Goal: Transaction & Acquisition: Purchase product/service

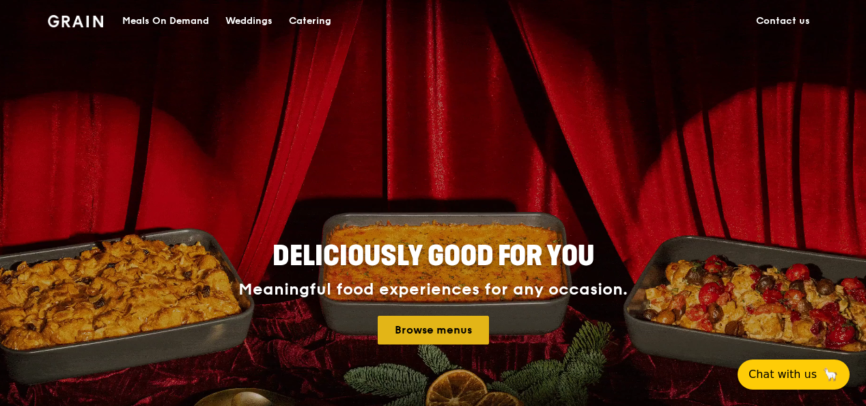
click at [421, 326] on link "Browse menus" at bounding box center [433, 329] width 111 height 29
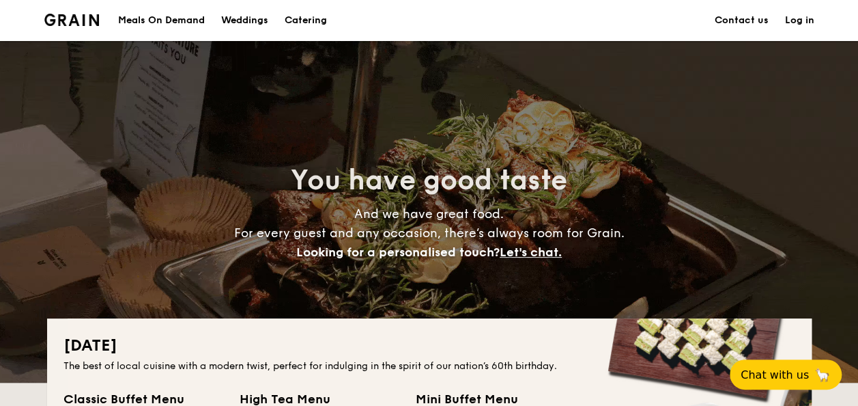
click at [163, 20] on div "Meals On Demand" at bounding box center [161, 20] width 87 height 41
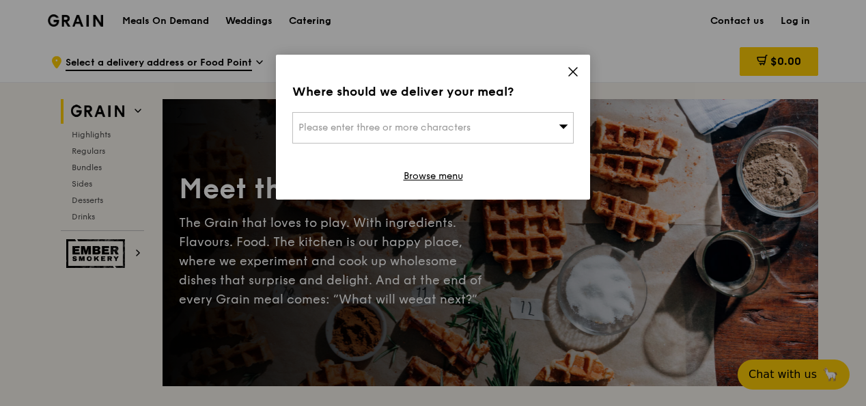
click at [517, 145] on div "Where should we deliver your meal? Please enter three or more characters Browse…" at bounding box center [433, 127] width 314 height 145
click at [527, 127] on div "Please enter three or more characters" at bounding box center [432, 127] width 281 height 31
